Goal: Transaction & Acquisition: Purchase product/service

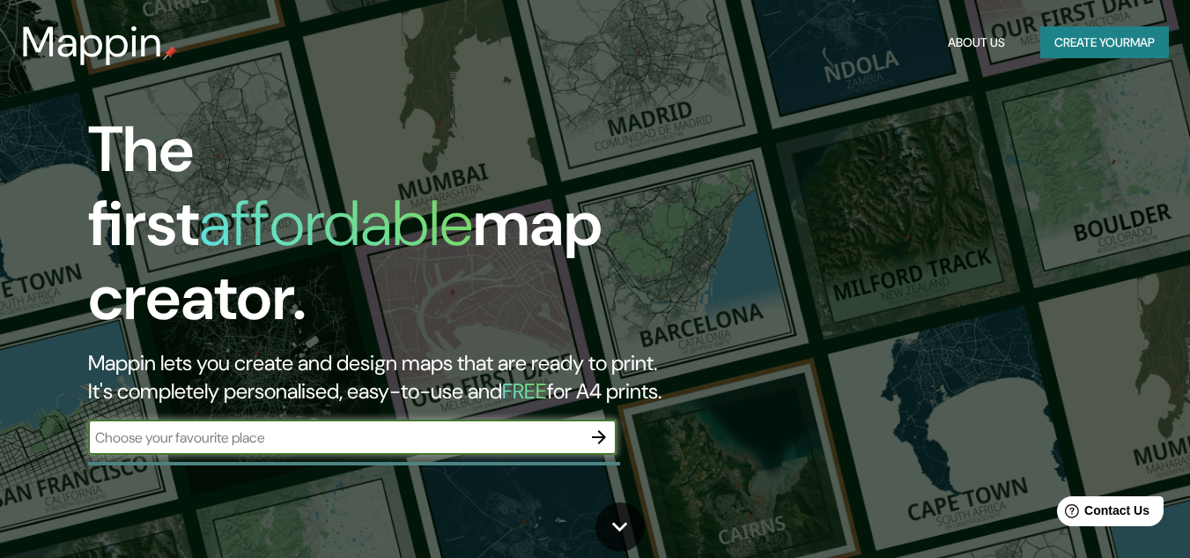
click at [528, 427] on input "text" at bounding box center [334, 437] width 493 height 20
type input "terela"
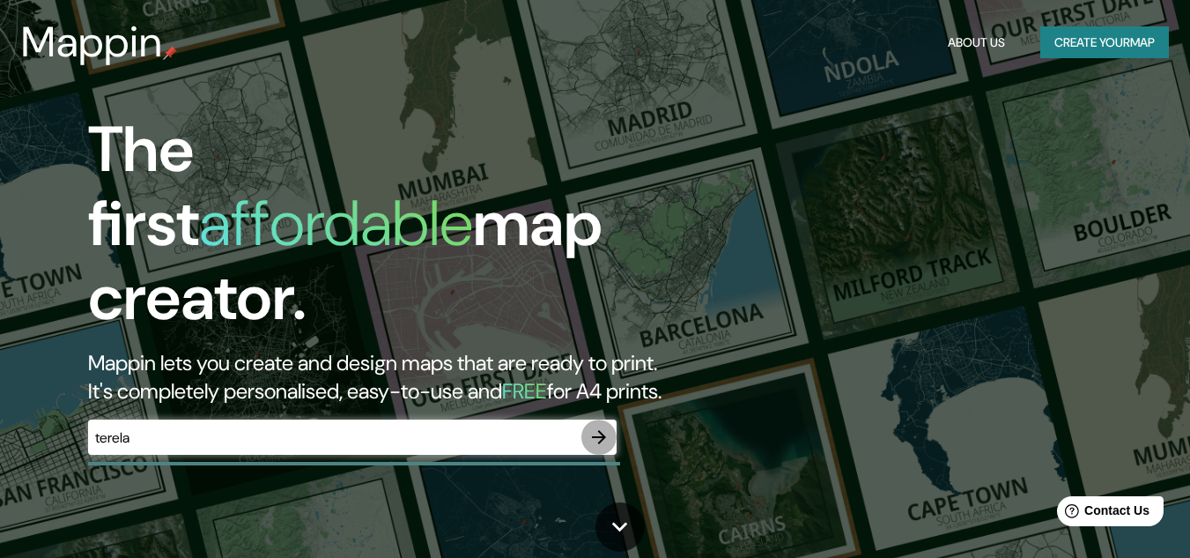
click at [600, 426] on icon "button" at bounding box center [598, 436] width 21 height 21
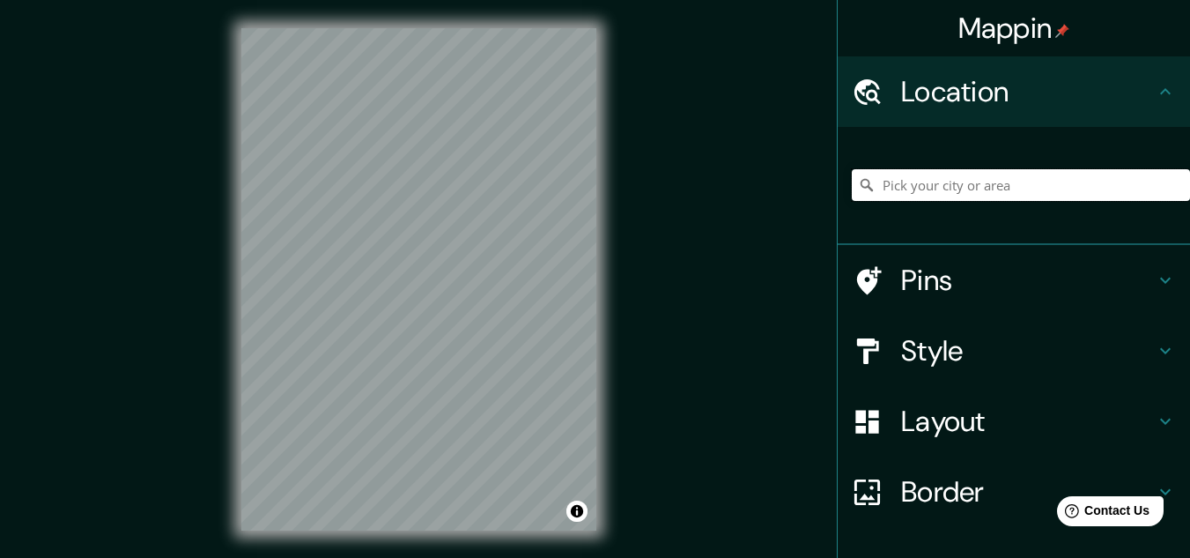
click at [924, 181] on input "Pick your city or area" at bounding box center [1021, 185] width 338 height 32
type input "[GEOGRAPHIC_DATA], [GEOGRAPHIC_DATA]"
click at [753, 262] on div "Mappin Location [GEOGRAPHIC_DATA], [GEOGRAPHIC_DATA] [GEOGRAPHIC_DATA] [GEOGRAP…" at bounding box center [595, 293] width 1190 height 587
click at [804, 195] on div "Mappin Location [GEOGRAPHIC_DATA], [GEOGRAPHIC_DATA] [GEOGRAPHIC_DATA] [GEOGRAP…" at bounding box center [595, 293] width 1190 height 587
